Goal: Navigation & Orientation: Find specific page/section

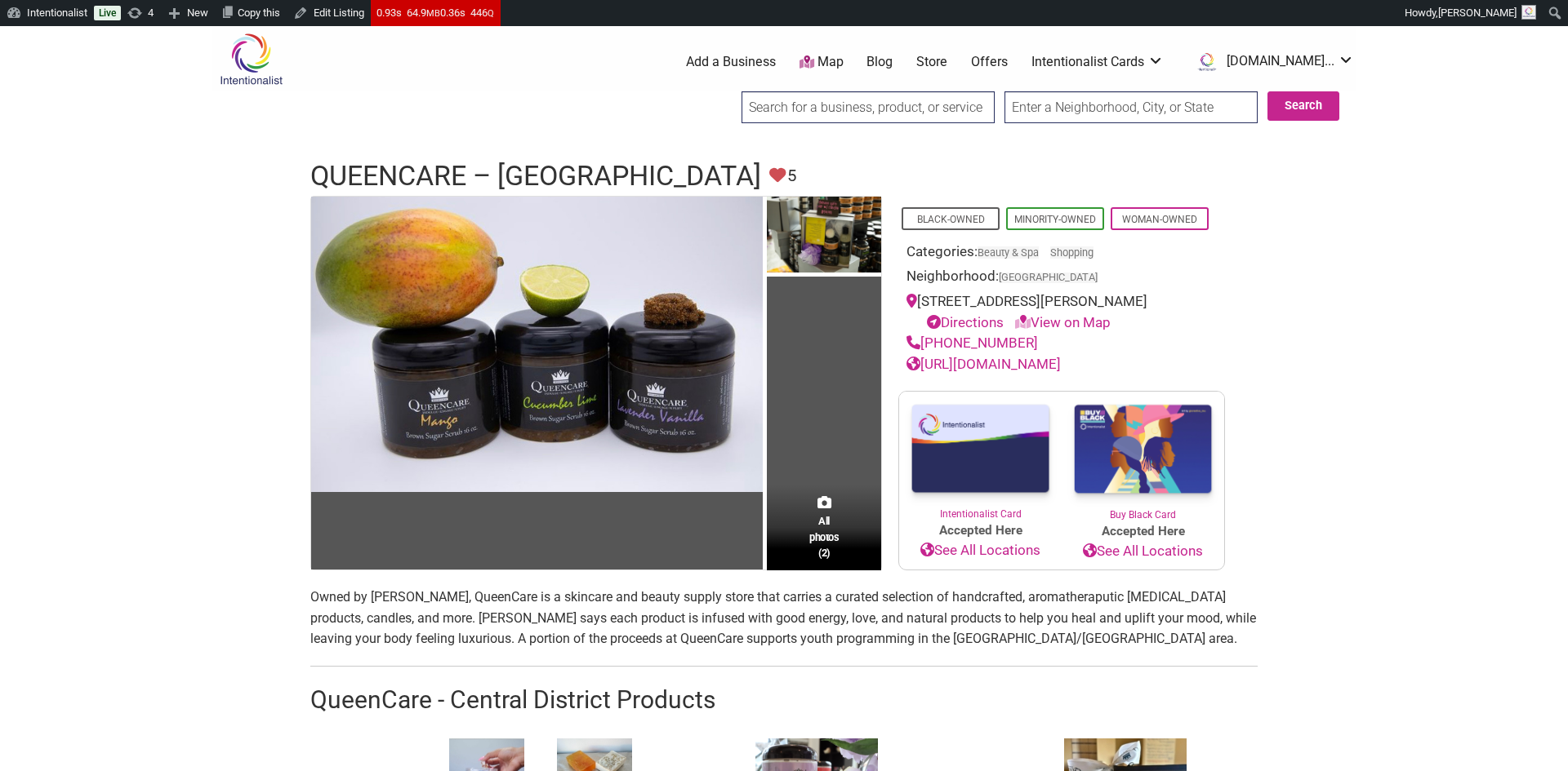
click at [838, 104] on input "search" at bounding box center [868, 107] width 253 height 32
type input "Noir Lux Candle Co."
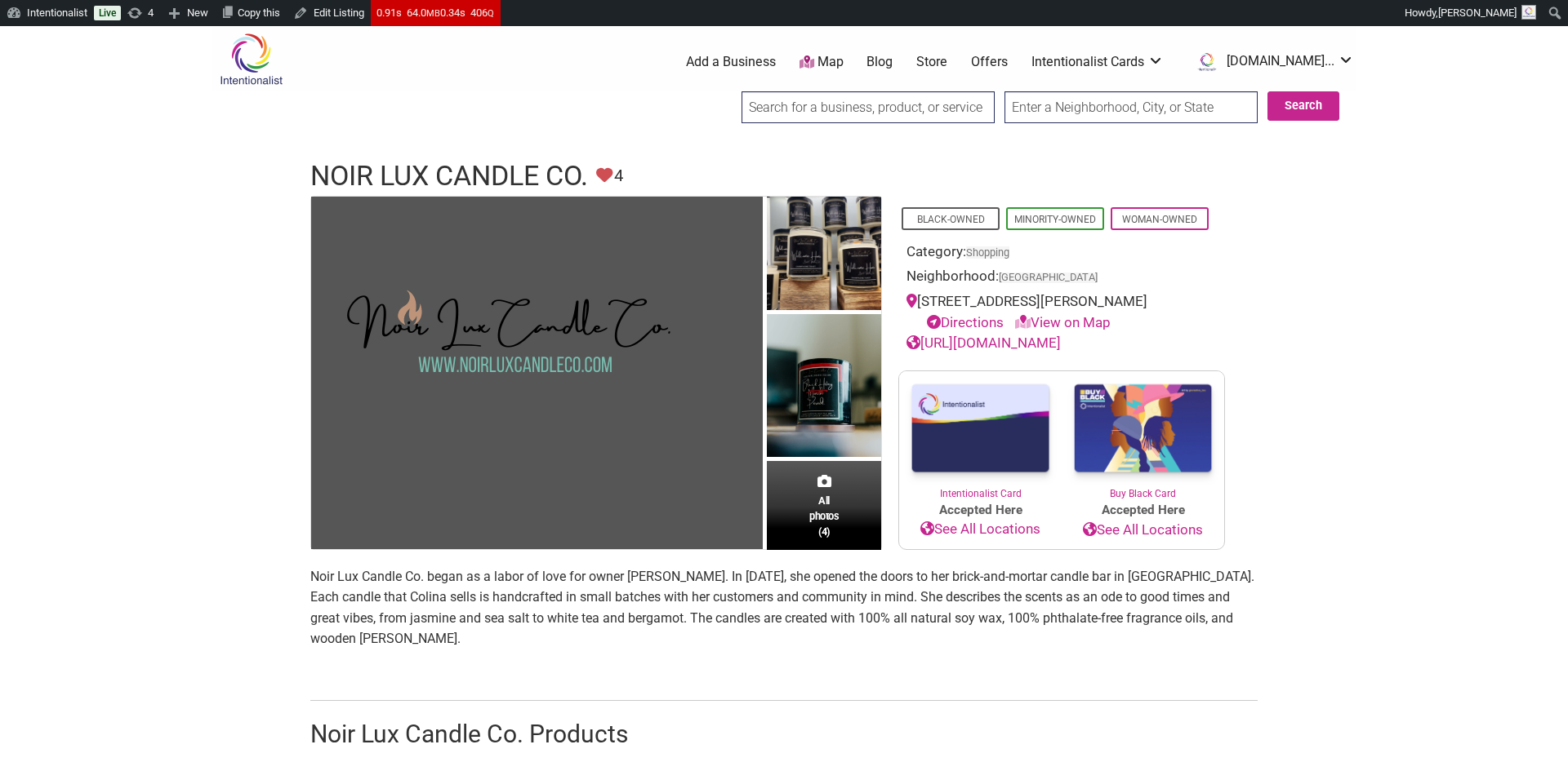
click at [777, 108] on input "search" at bounding box center [868, 107] width 253 height 32
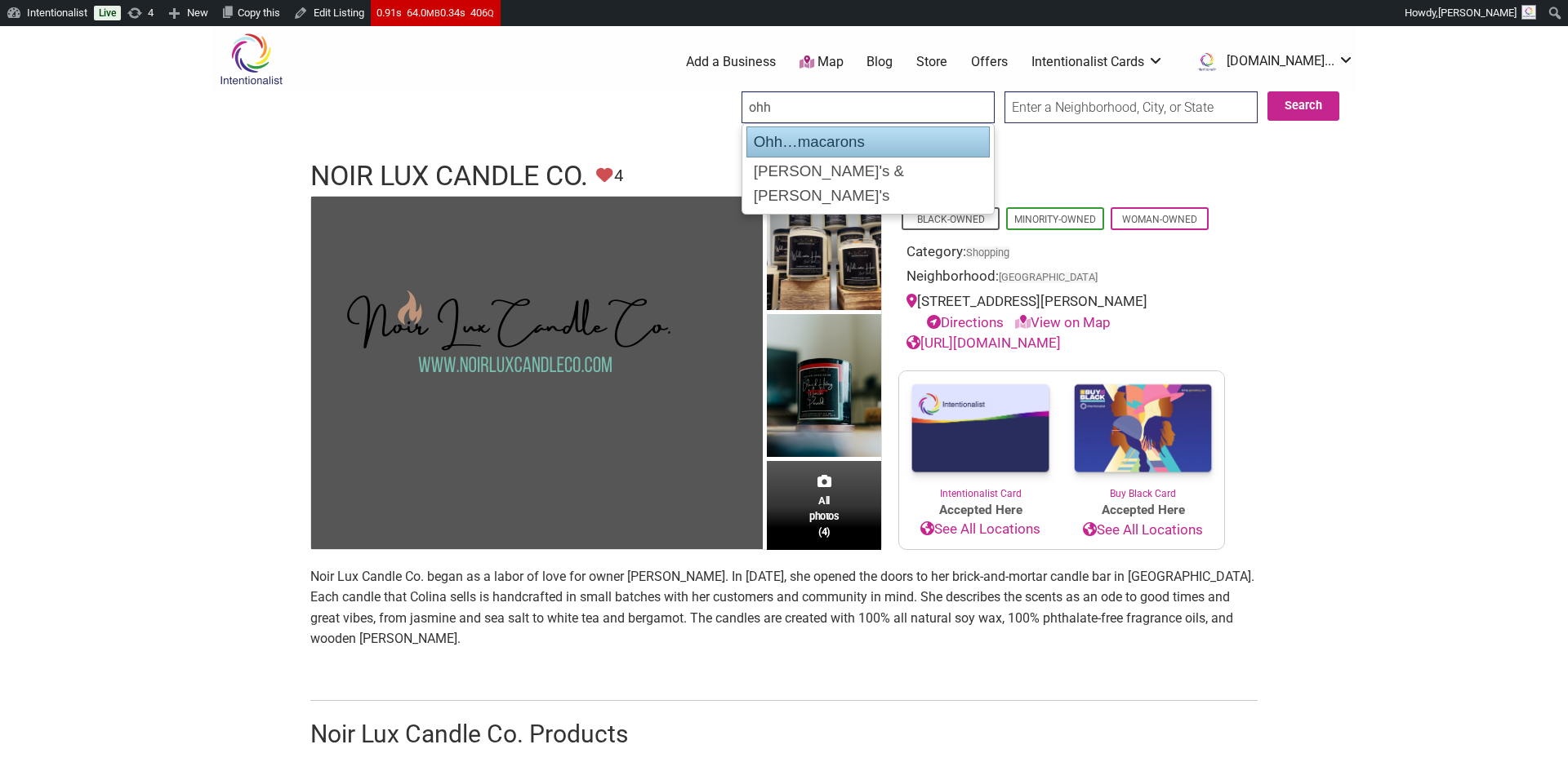
click at [765, 138] on div "Ohh…macarons" at bounding box center [868, 142] width 243 height 31
type input "Ohh…macarons"
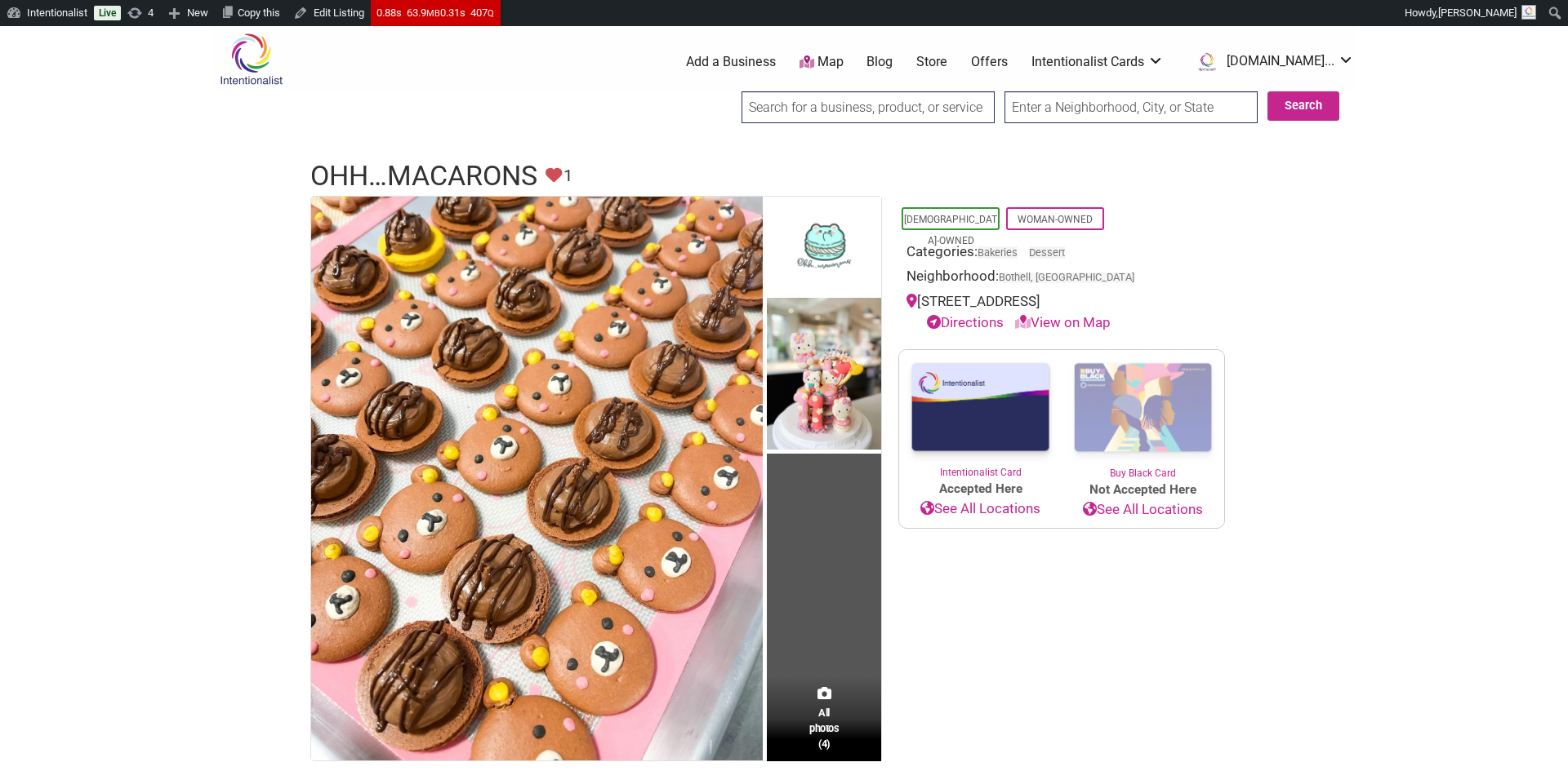
click at [808, 105] on input "search" at bounding box center [868, 107] width 253 height 32
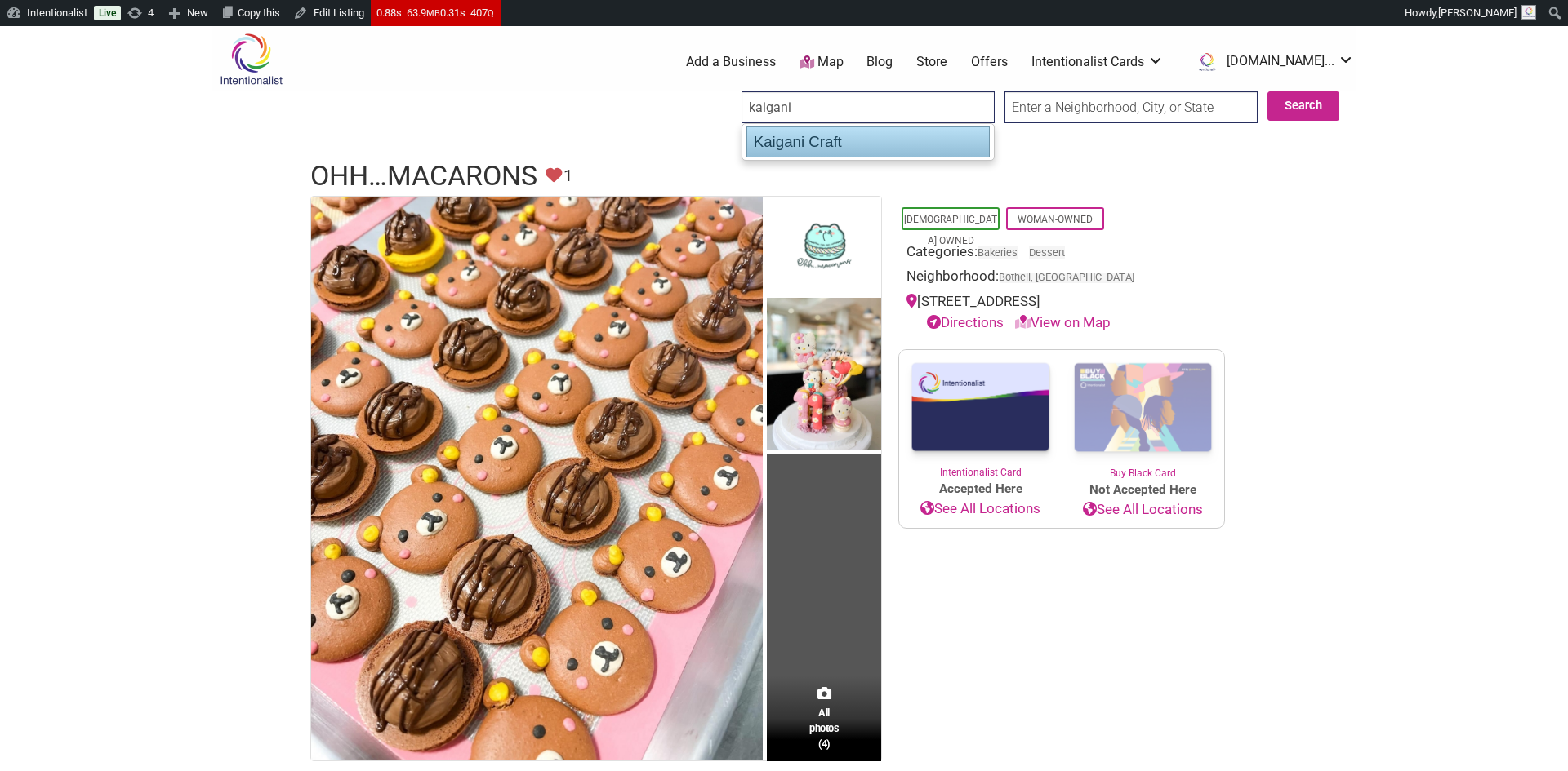
click at [768, 140] on div "Kaigani Craft" at bounding box center [868, 142] width 243 height 31
type input "Kaigani Craft"
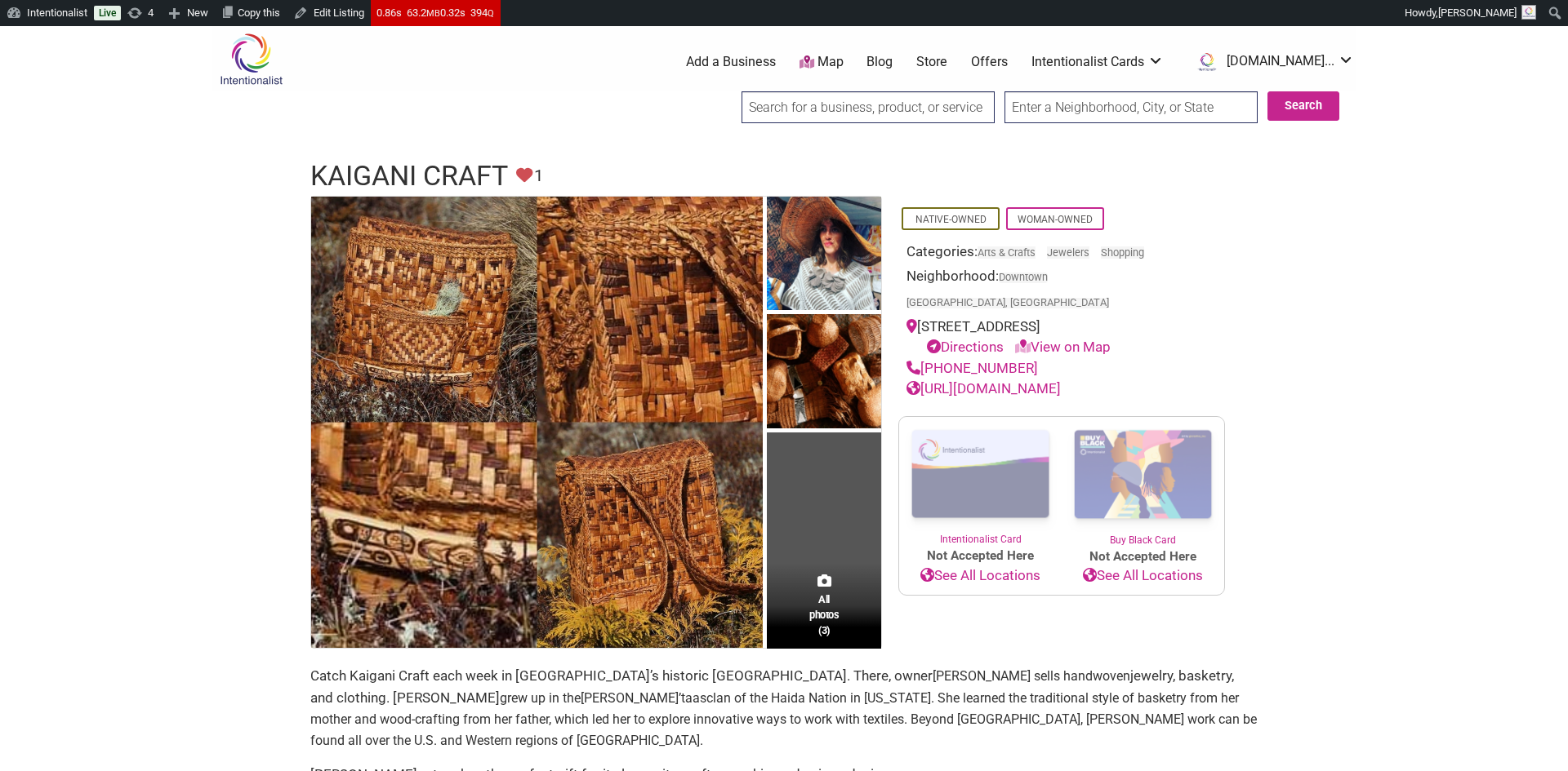
click at [765, 106] on input "search" at bounding box center [868, 107] width 253 height 32
type input "Love Lurra"
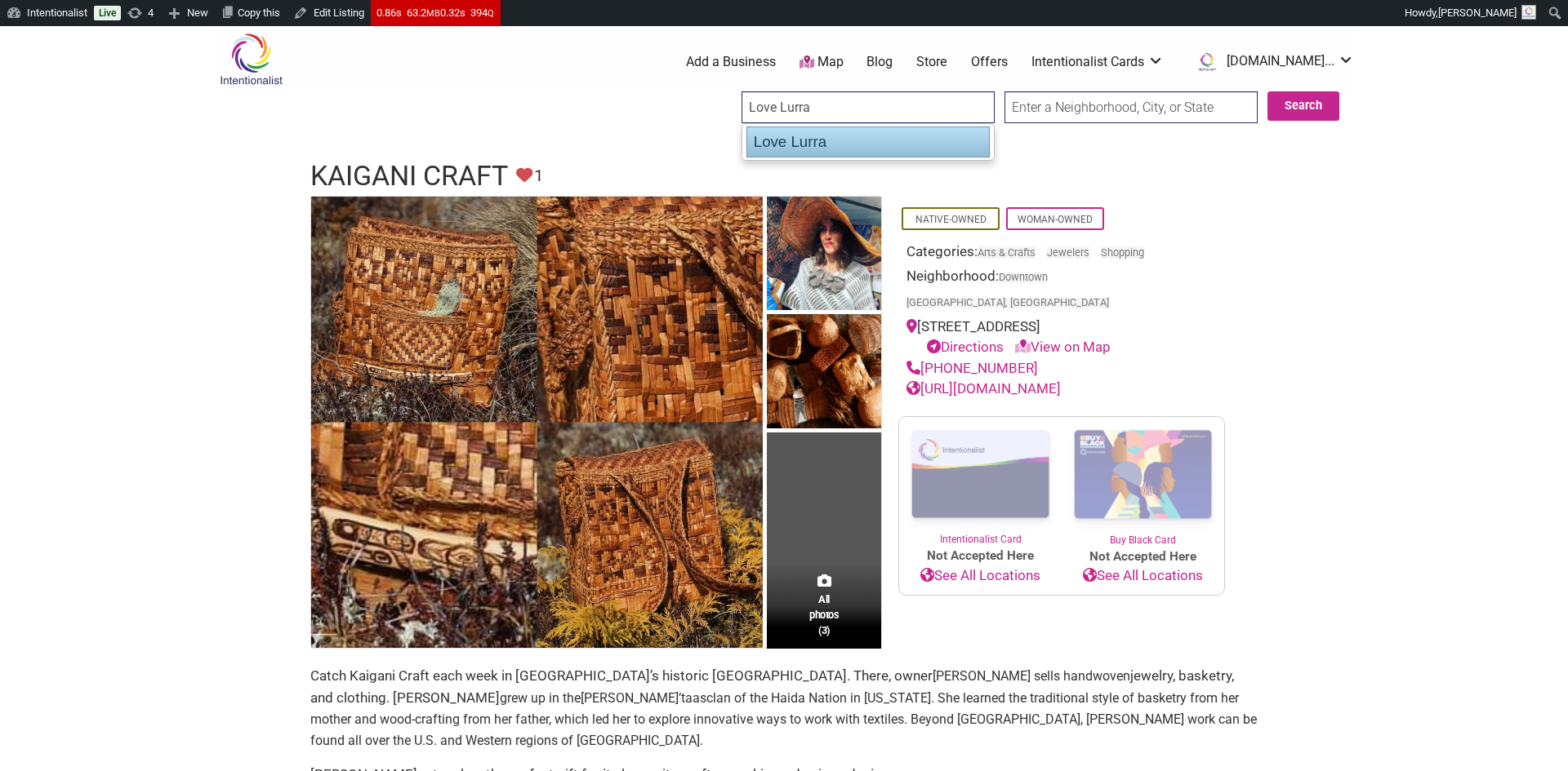
click at [769, 138] on div "Love Lurra" at bounding box center [868, 142] width 243 height 31
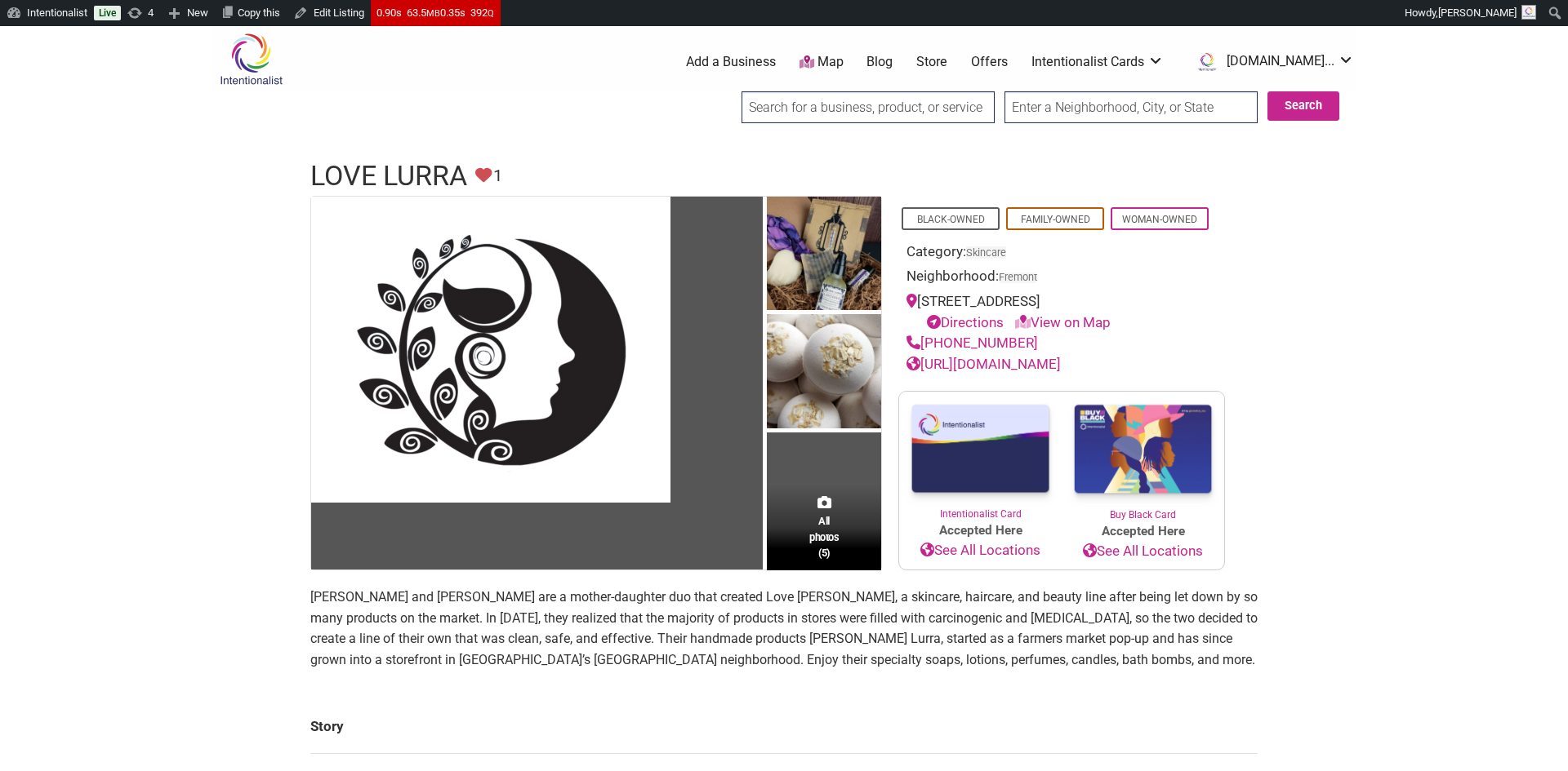
click at [906, 102] on input "search" at bounding box center [868, 107] width 253 height 32
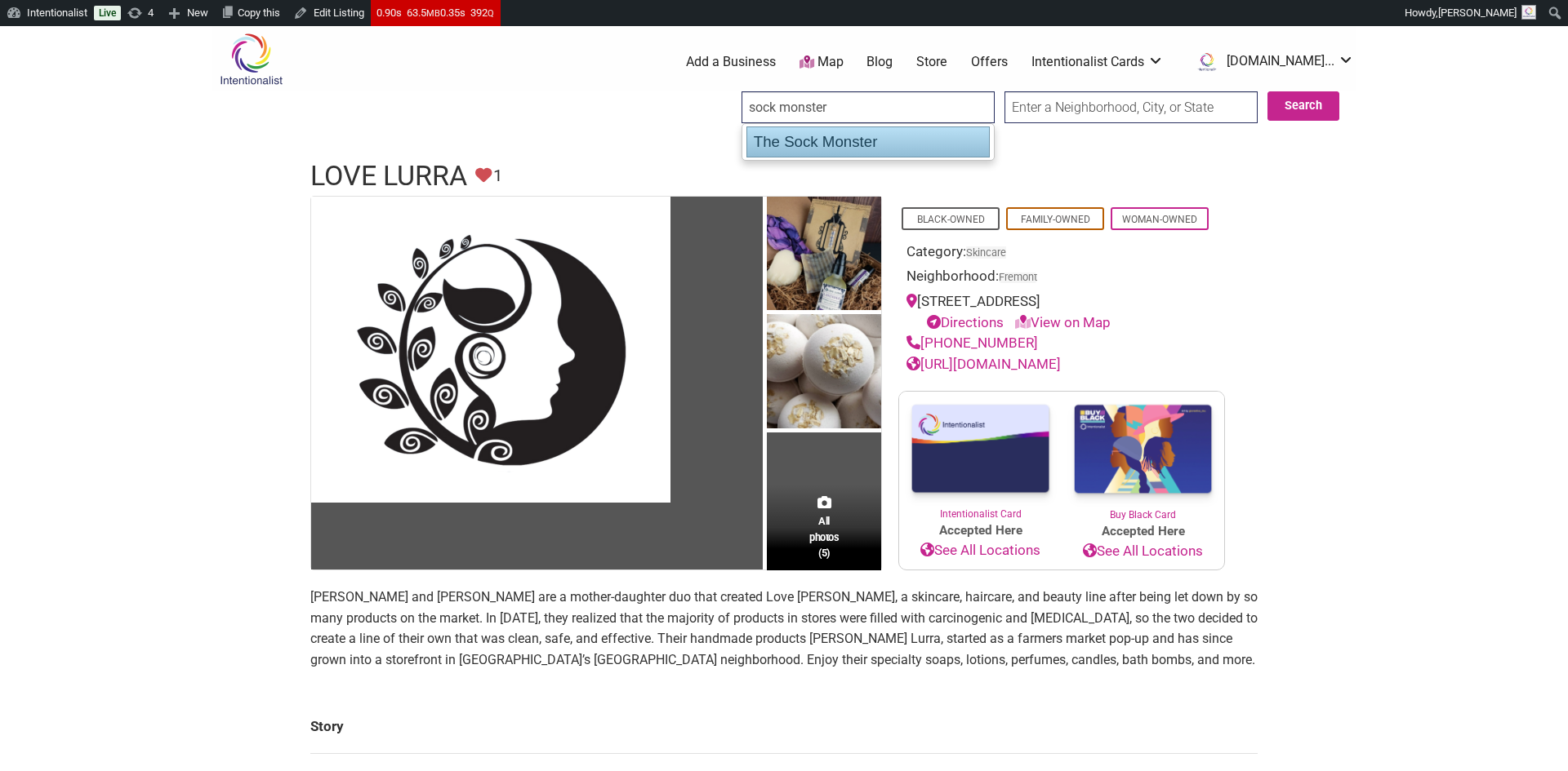
click at [882, 139] on div "The Sock Monster" at bounding box center [868, 142] width 243 height 31
type input "The Sock Monster"
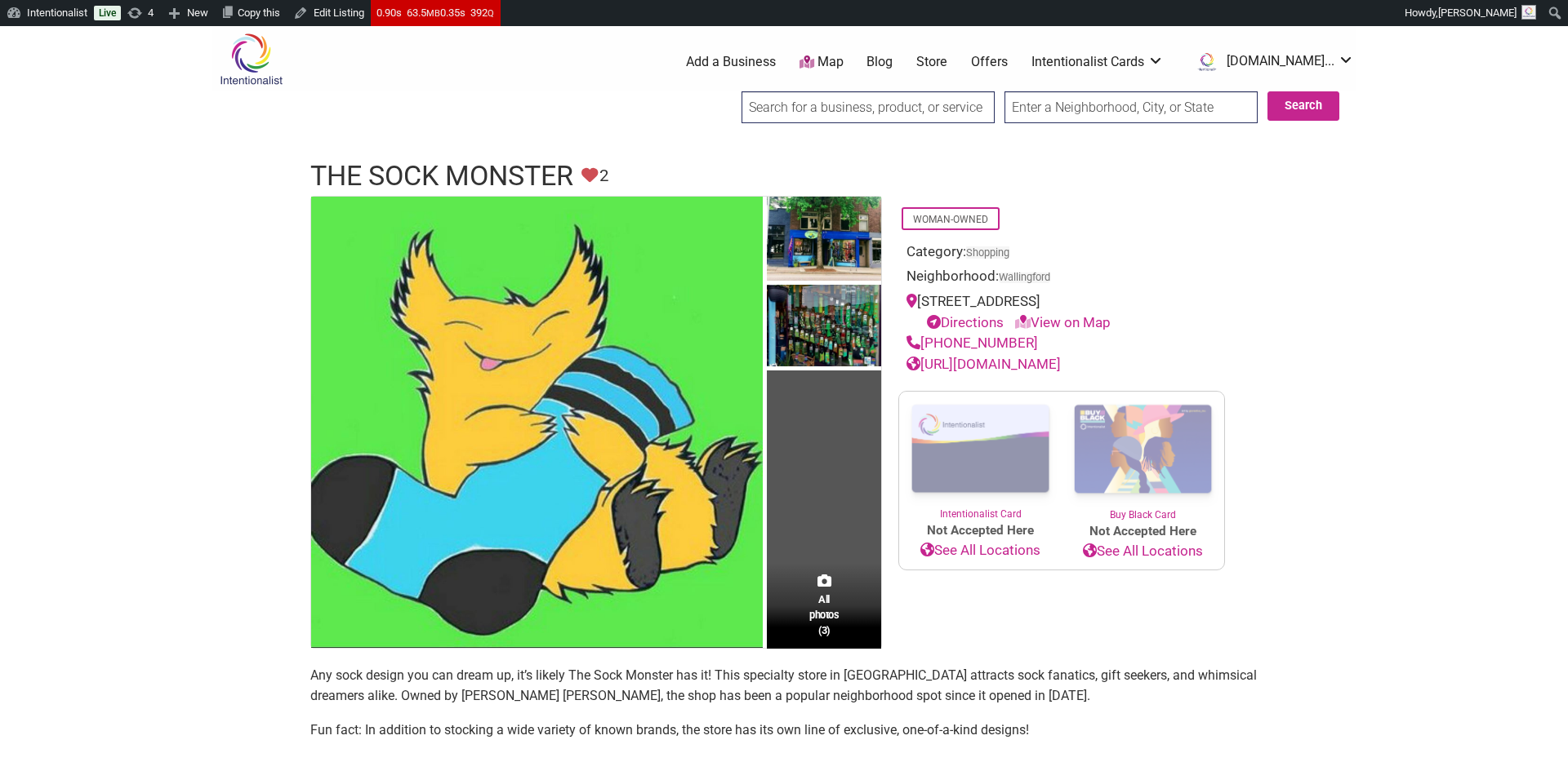
click at [821, 108] on input "search" at bounding box center [868, 107] width 253 height 32
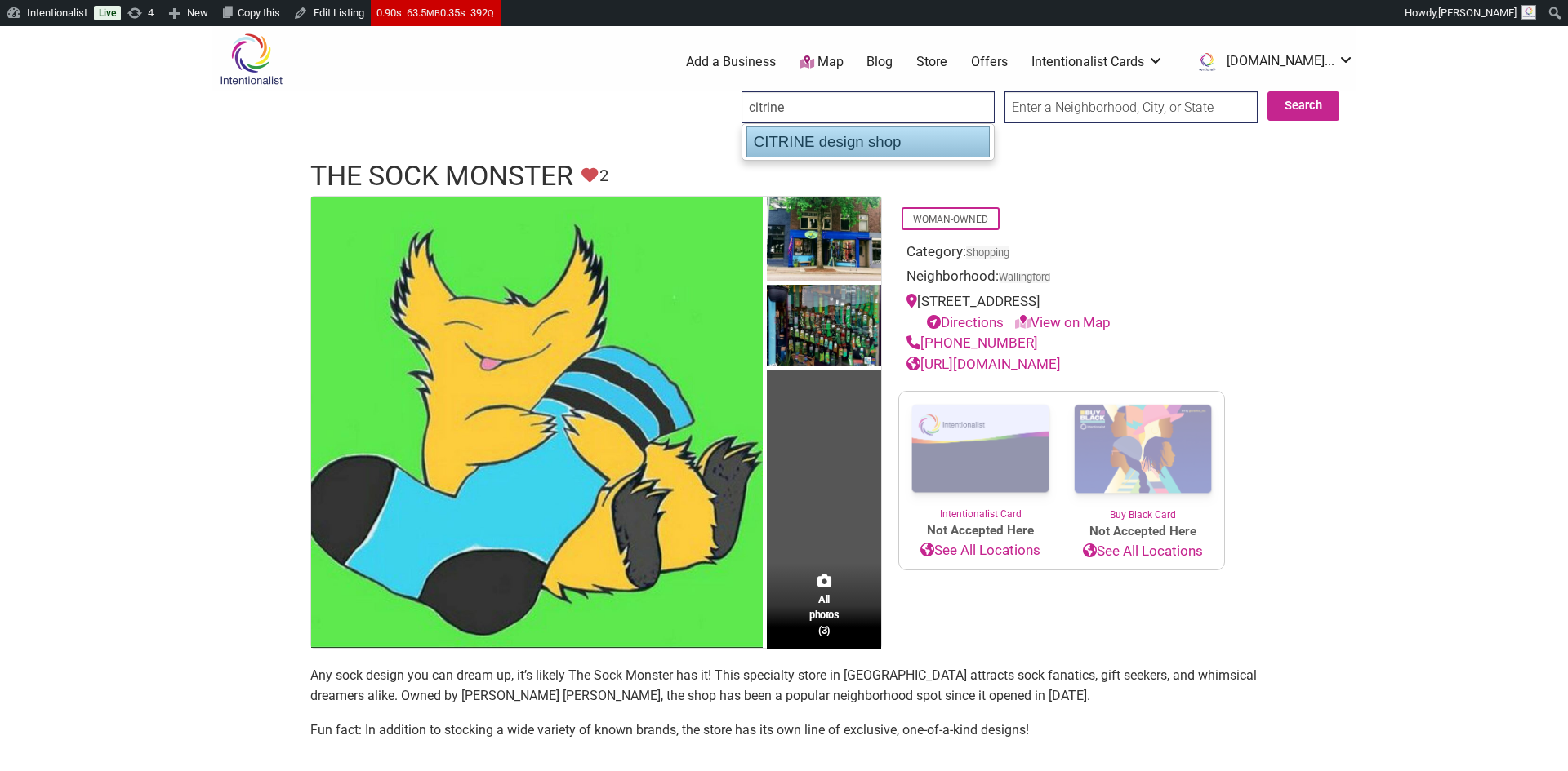
click at [811, 134] on div "CITRINE design shop" at bounding box center [868, 142] width 243 height 31
type input "CITRINE design shop"
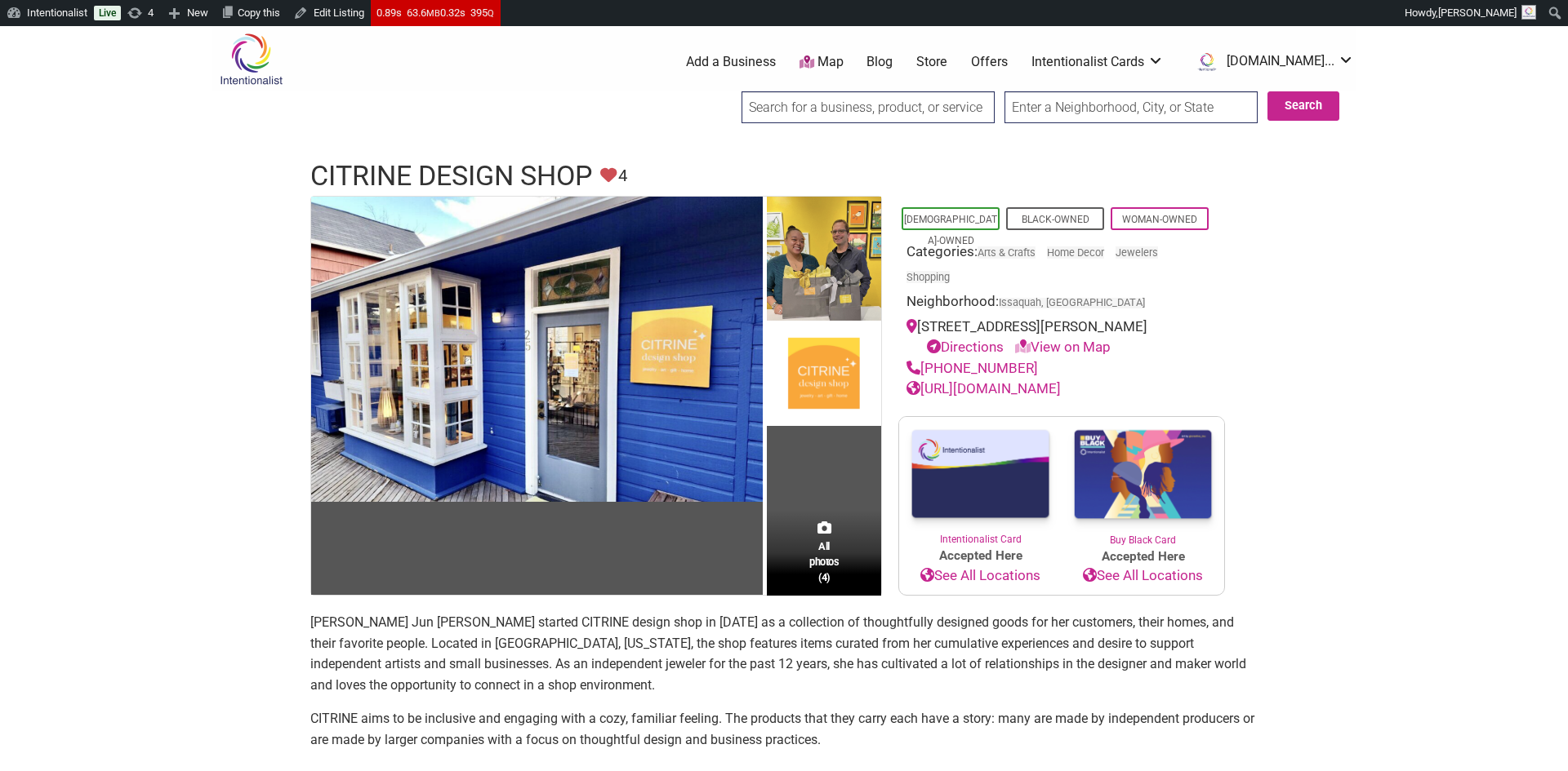
click at [817, 115] on input "search" at bounding box center [868, 107] width 253 height 32
click at [807, 140] on div "FACET Modern Mercantile" at bounding box center [868, 142] width 242 height 29
type input "FACET Modern Mercantile"
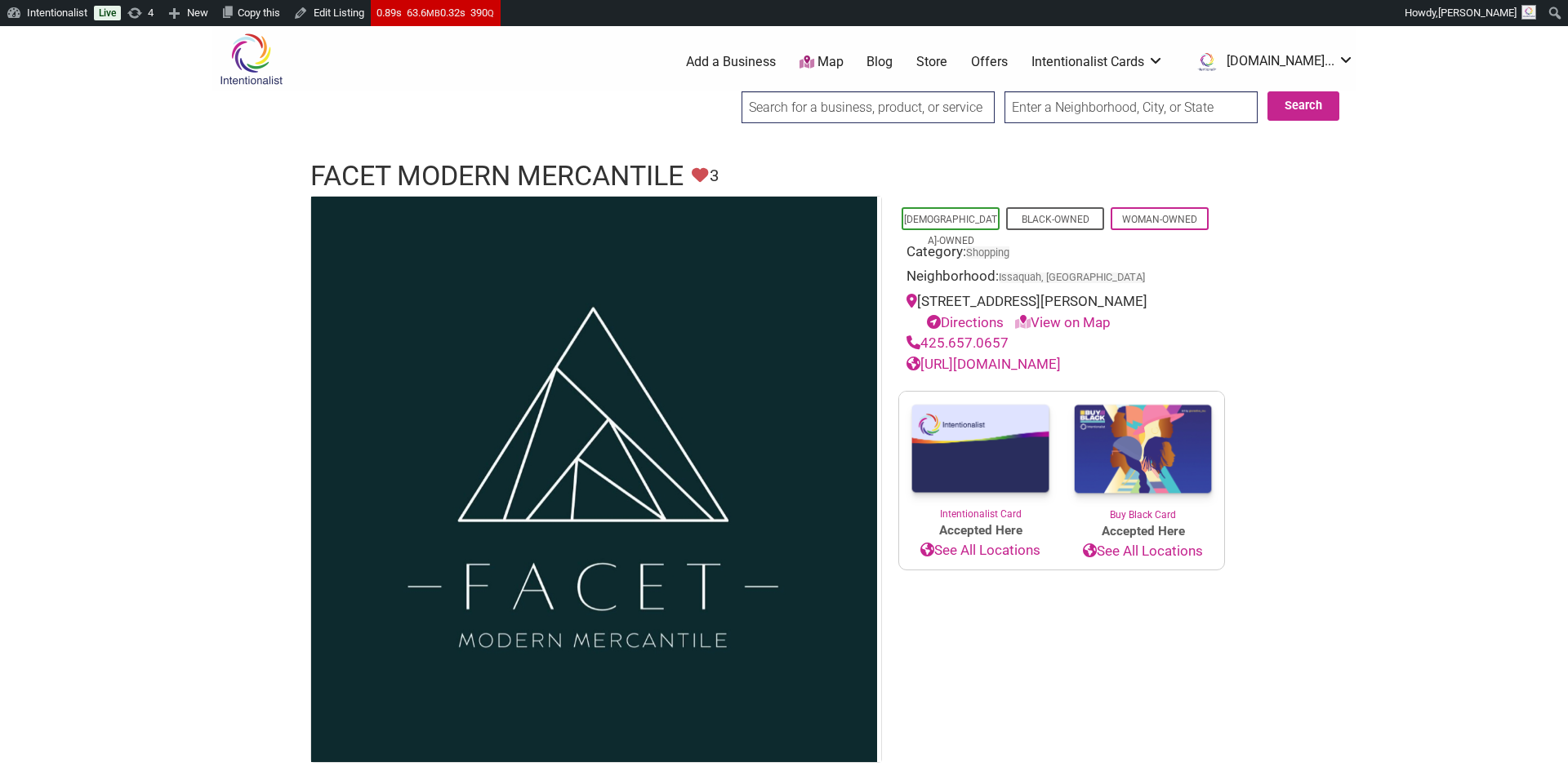
click at [877, 108] on input "search" at bounding box center [868, 107] width 253 height 32
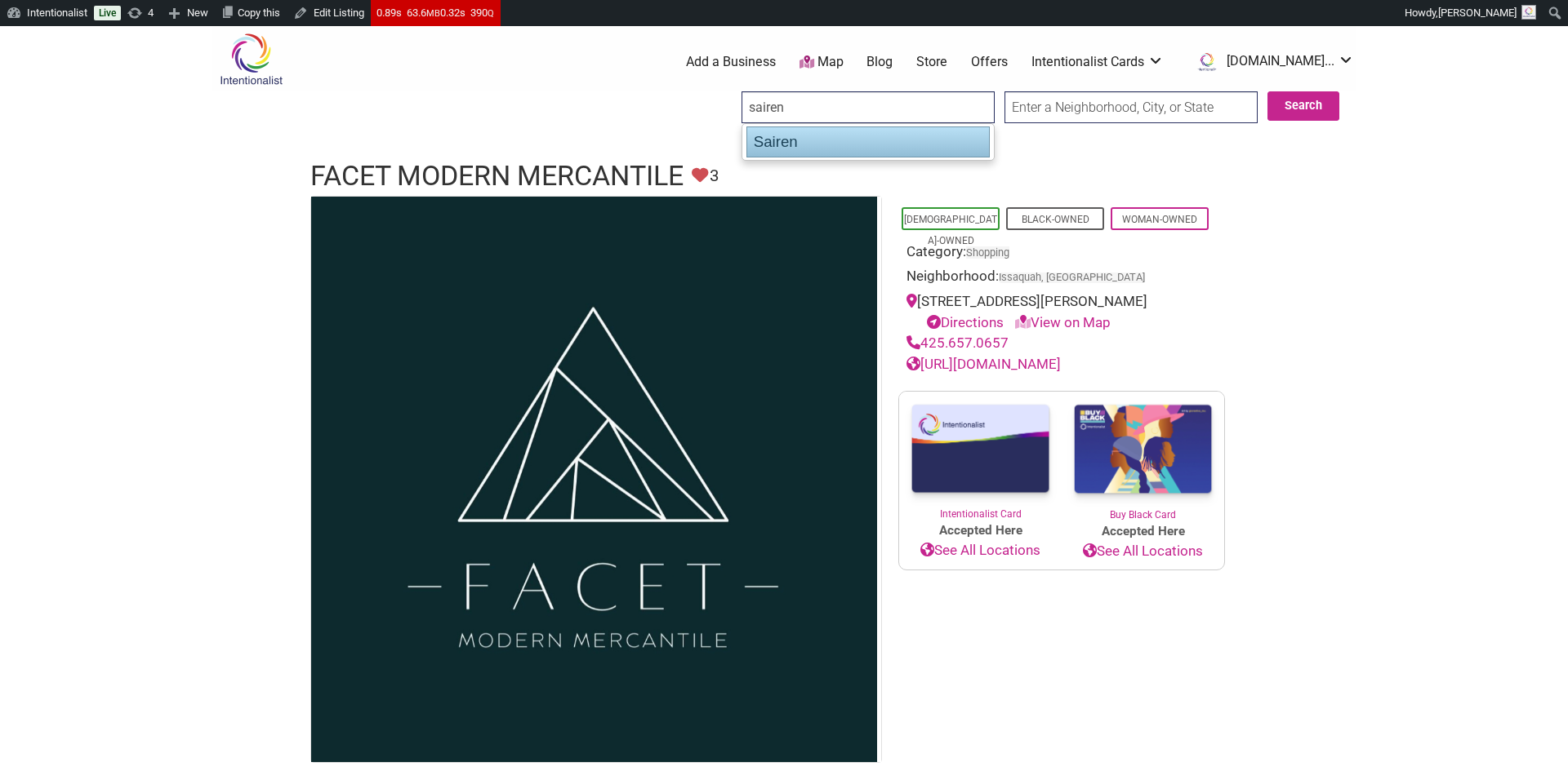
click at [823, 148] on div "Sairen" at bounding box center [868, 142] width 243 height 31
type input "Sairen"
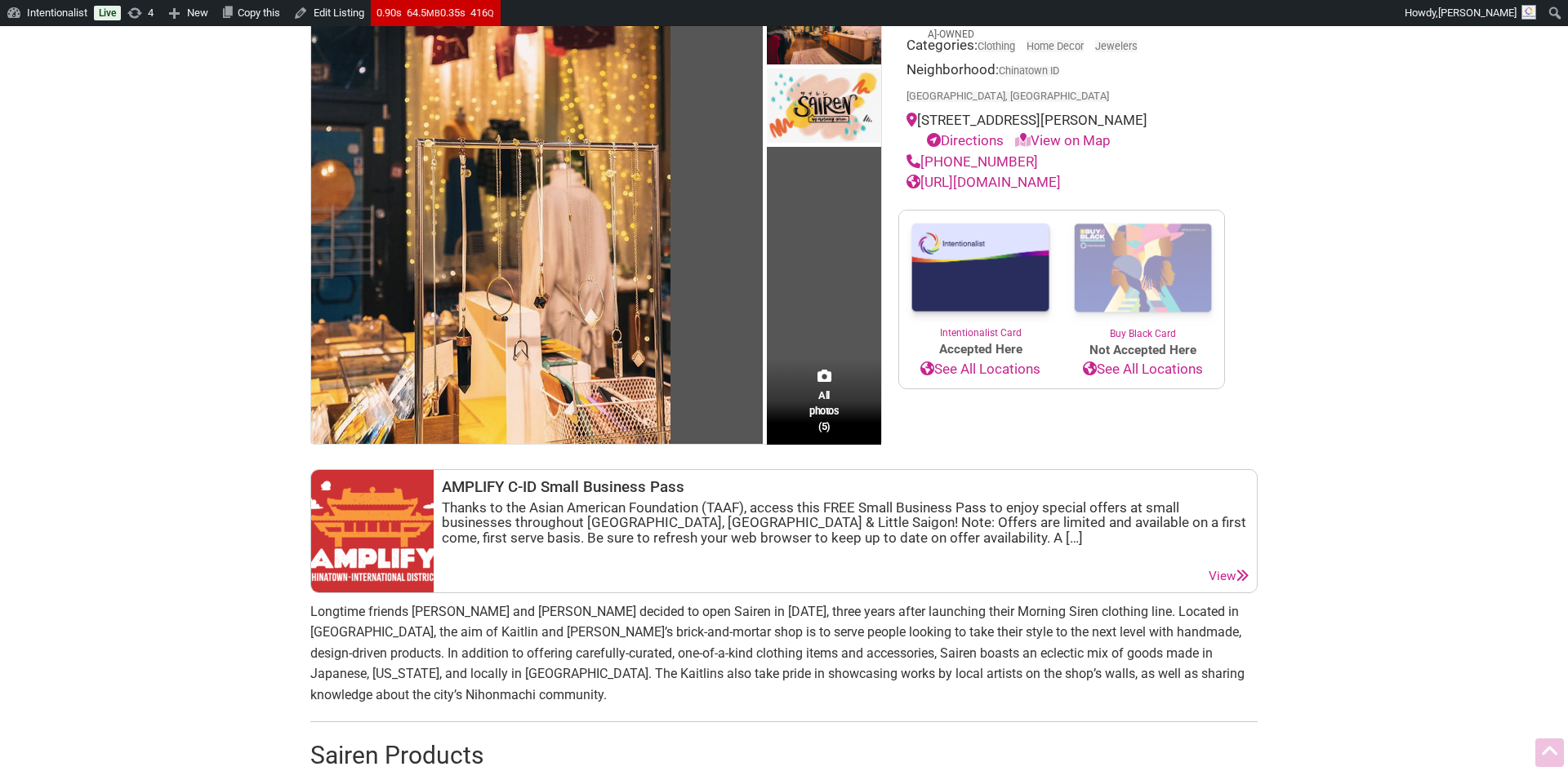
scroll to position [207, 0]
